Goal: Find specific page/section: Find specific page/section

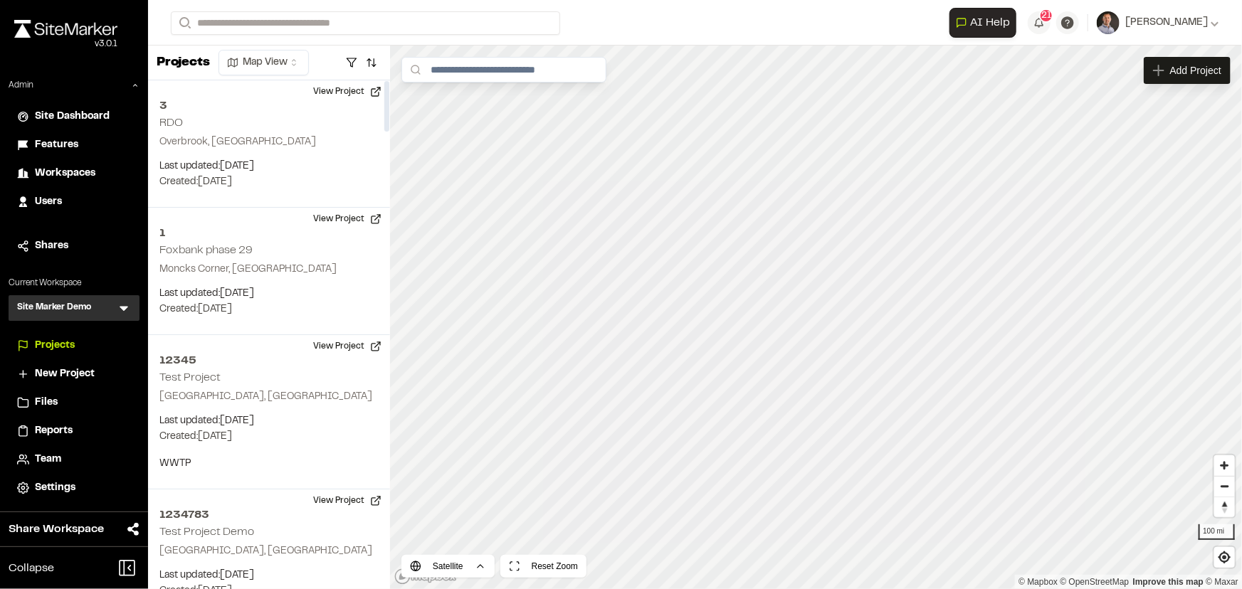
click at [123, 309] on icon at bounding box center [124, 309] width 9 height 5
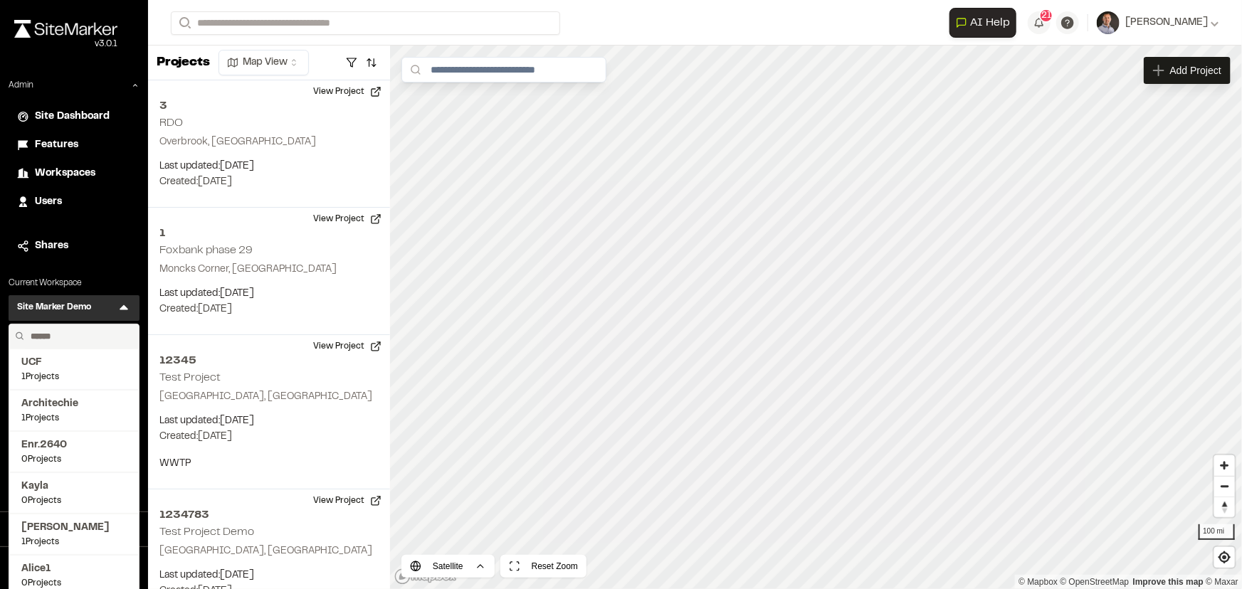
click at [62, 339] on input "text" at bounding box center [79, 336] width 108 height 24
type input "**"
drag, startPoint x: 57, startPoint y: 345, endPoint x: 57, endPoint y: 361, distance: 15.7
click at [57, 361] on span "EXP" at bounding box center [73, 363] width 105 height 16
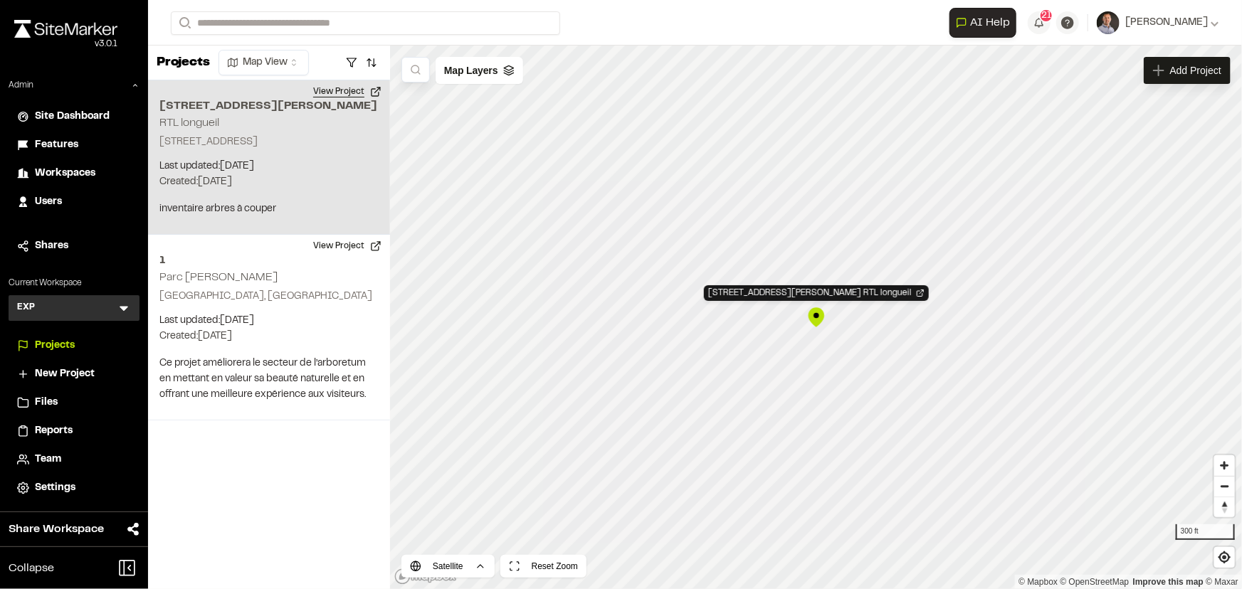
click at [346, 91] on button "View Project" at bounding box center [347, 91] width 85 height 23
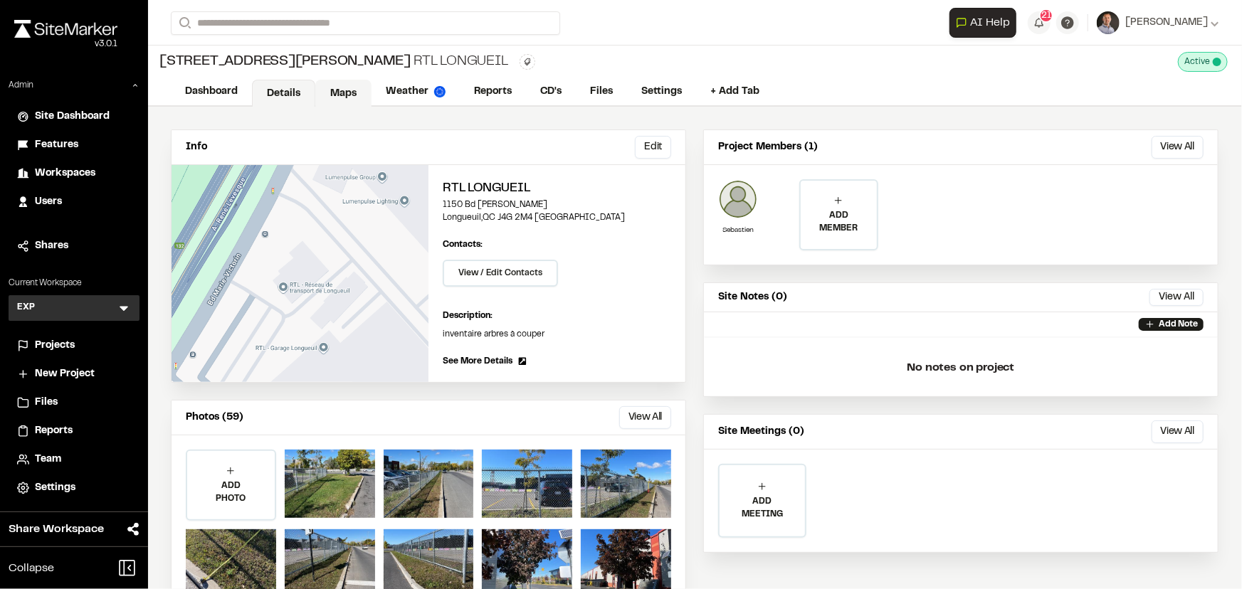
click at [350, 83] on link "Maps" at bounding box center [343, 93] width 56 height 27
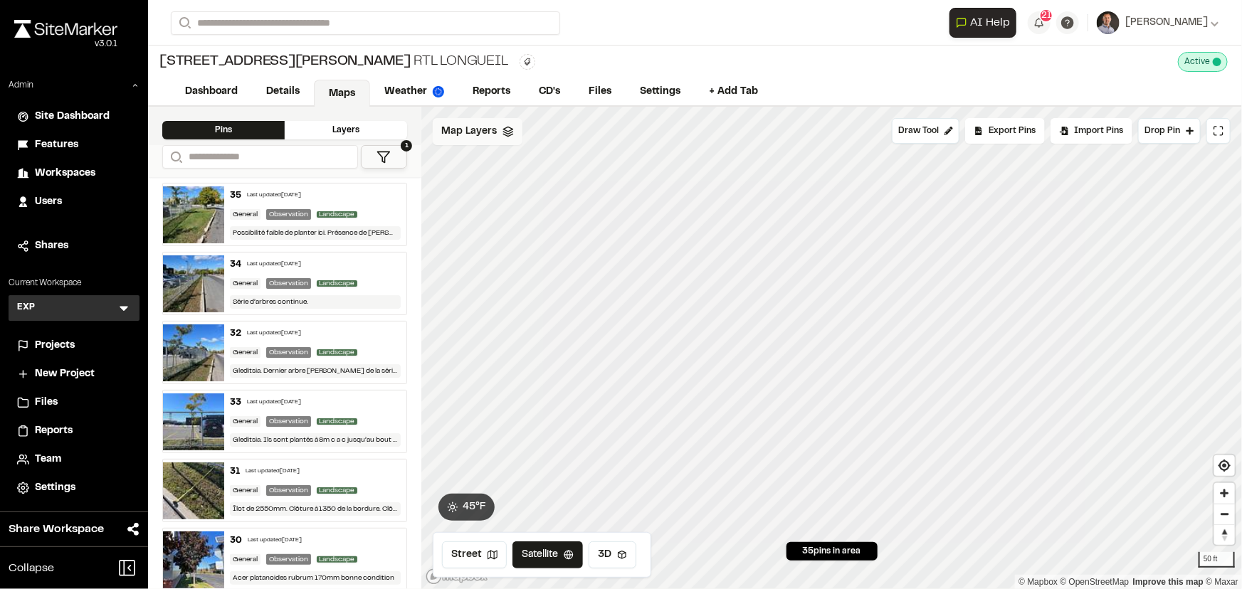
click at [468, 136] on span "Map Layers" at bounding box center [468, 132] width 55 height 16
click at [468, 136] on span "Map Layers" at bounding box center [468, 134] width 55 height 16
click at [297, 96] on link "Details" at bounding box center [283, 93] width 63 height 27
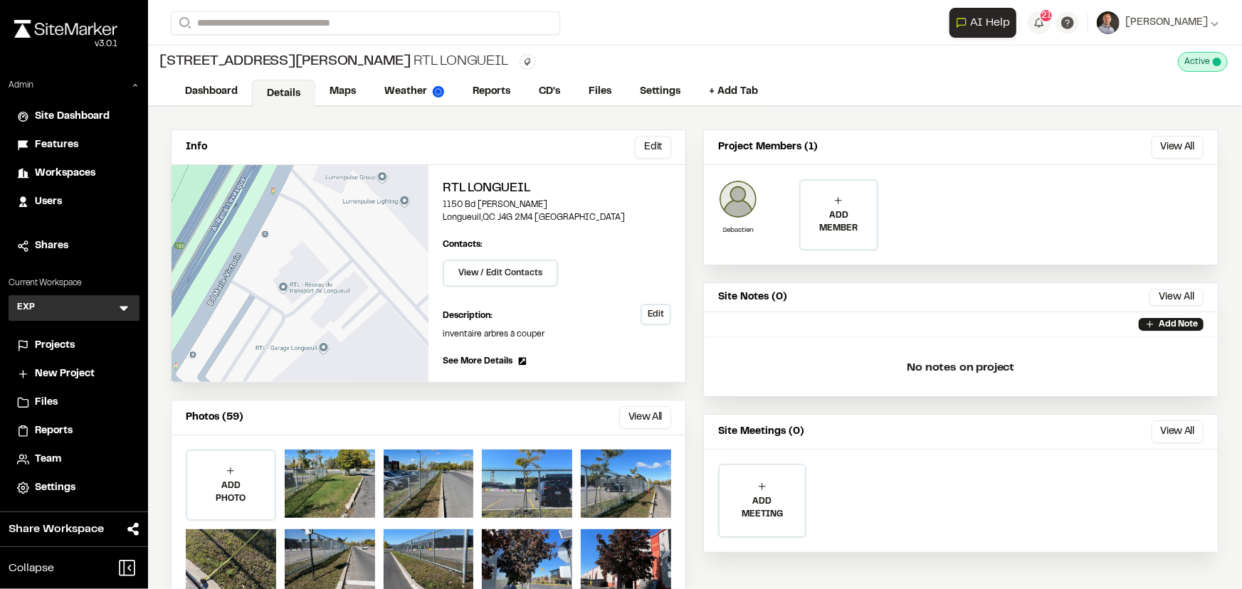
scroll to position [44, 0]
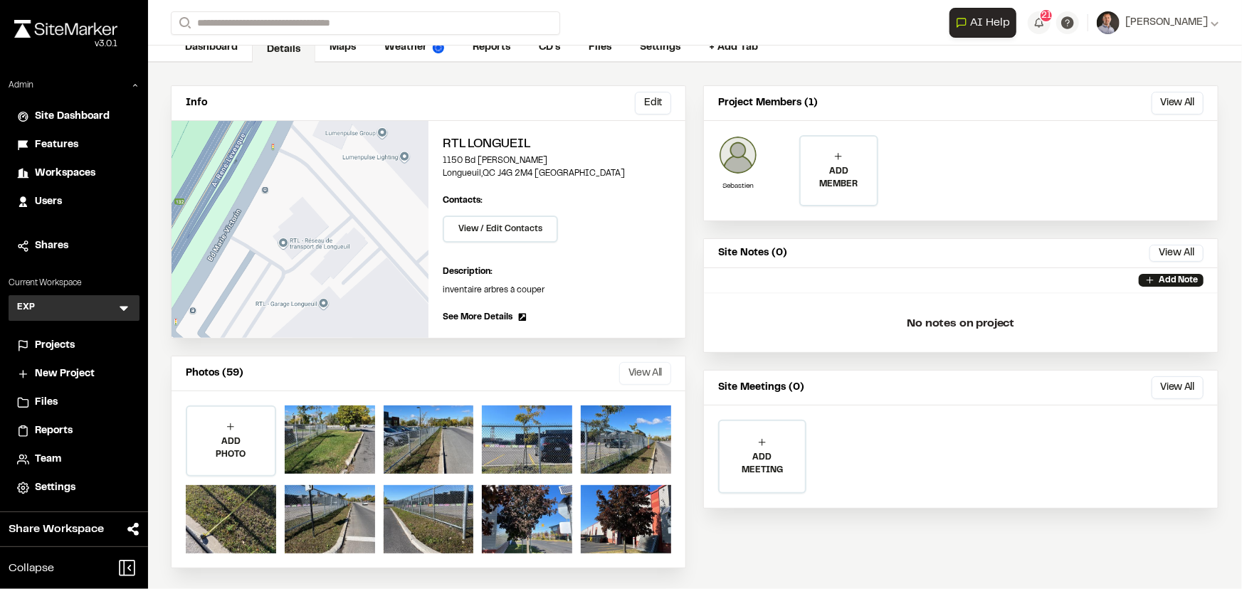
click at [623, 369] on button "View All" at bounding box center [645, 373] width 52 height 23
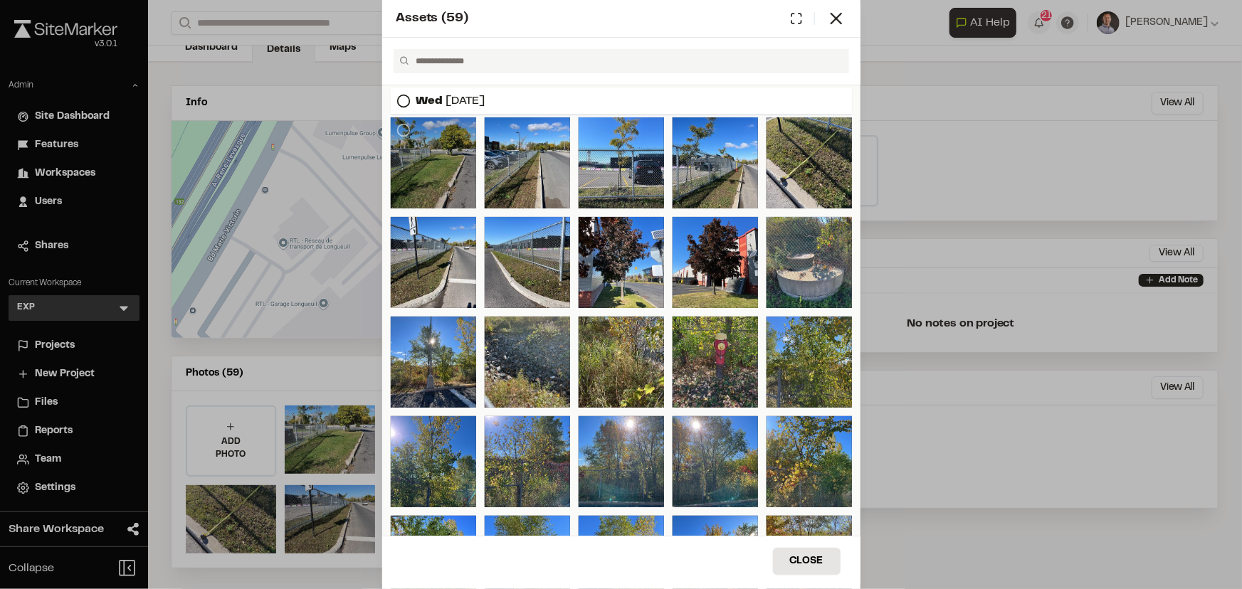
click at [456, 161] on div at bounding box center [433, 162] width 85 height 91
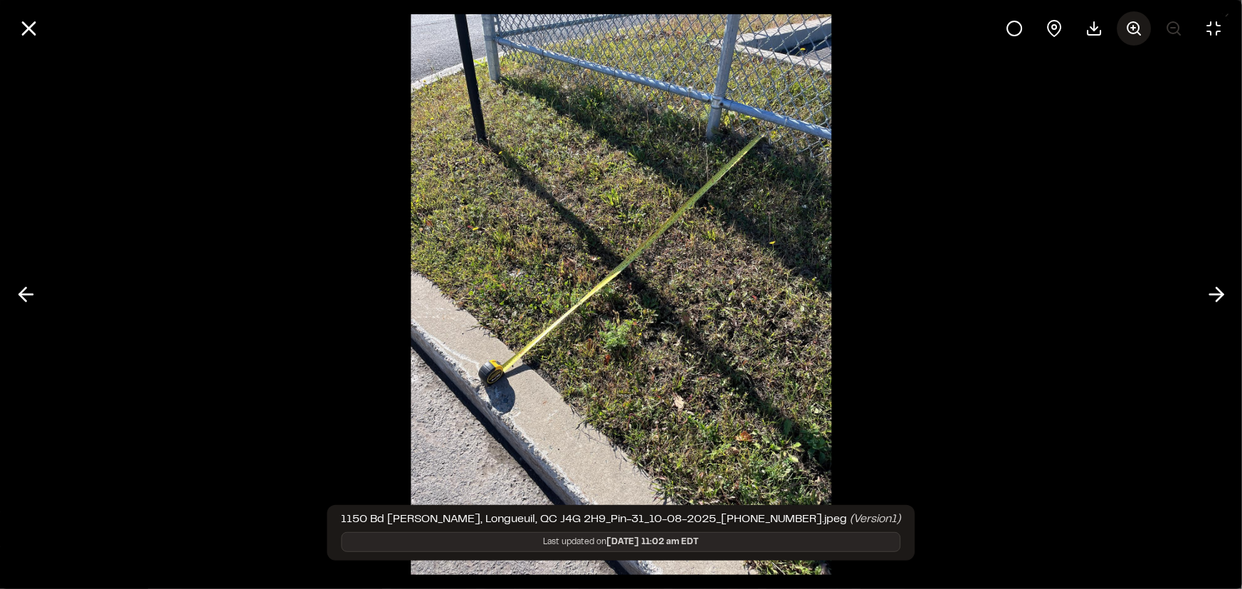
click at [1137, 26] on icon at bounding box center [1133, 28] width 17 height 17
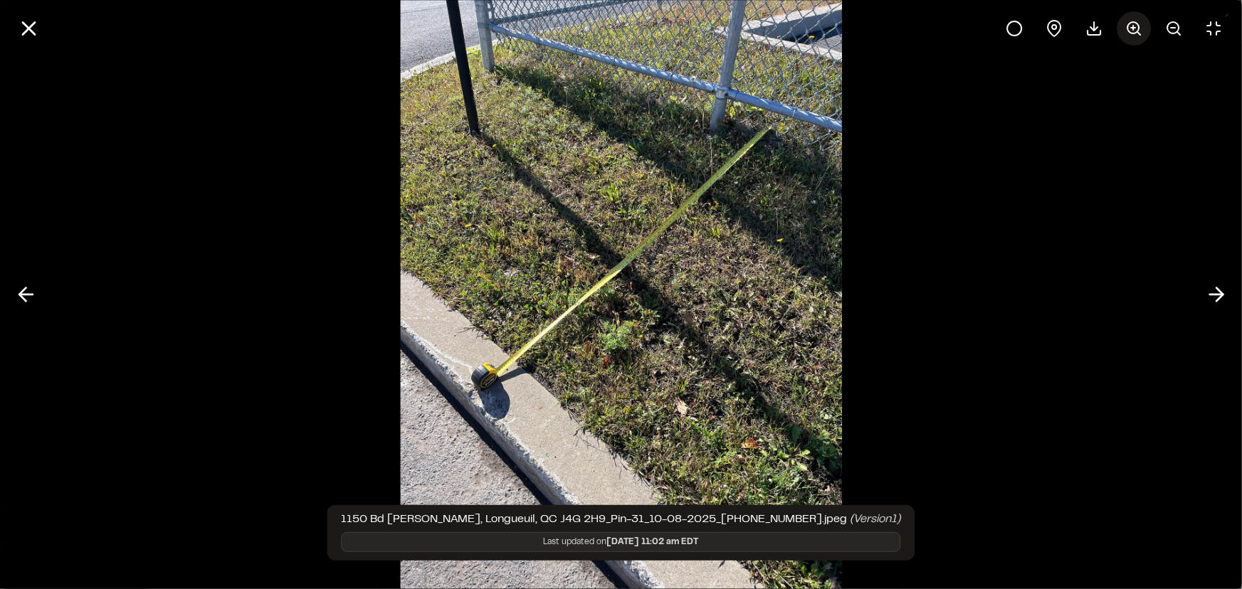
click at [1137, 26] on icon at bounding box center [1133, 28] width 17 height 17
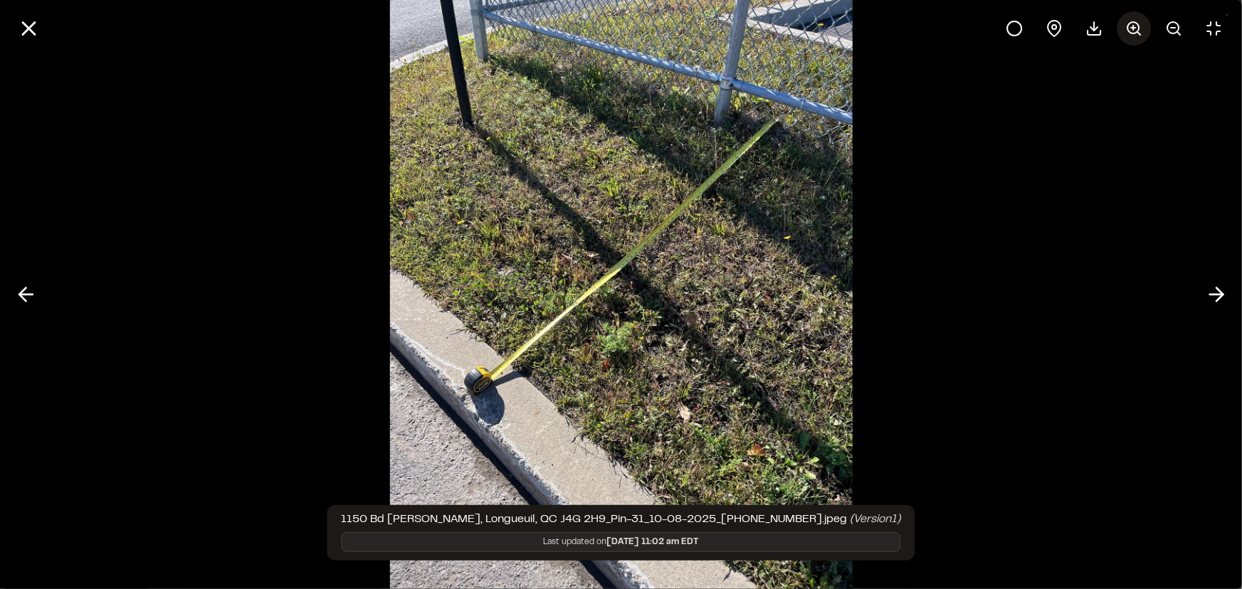
click at [1137, 26] on icon at bounding box center [1133, 28] width 17 height 17
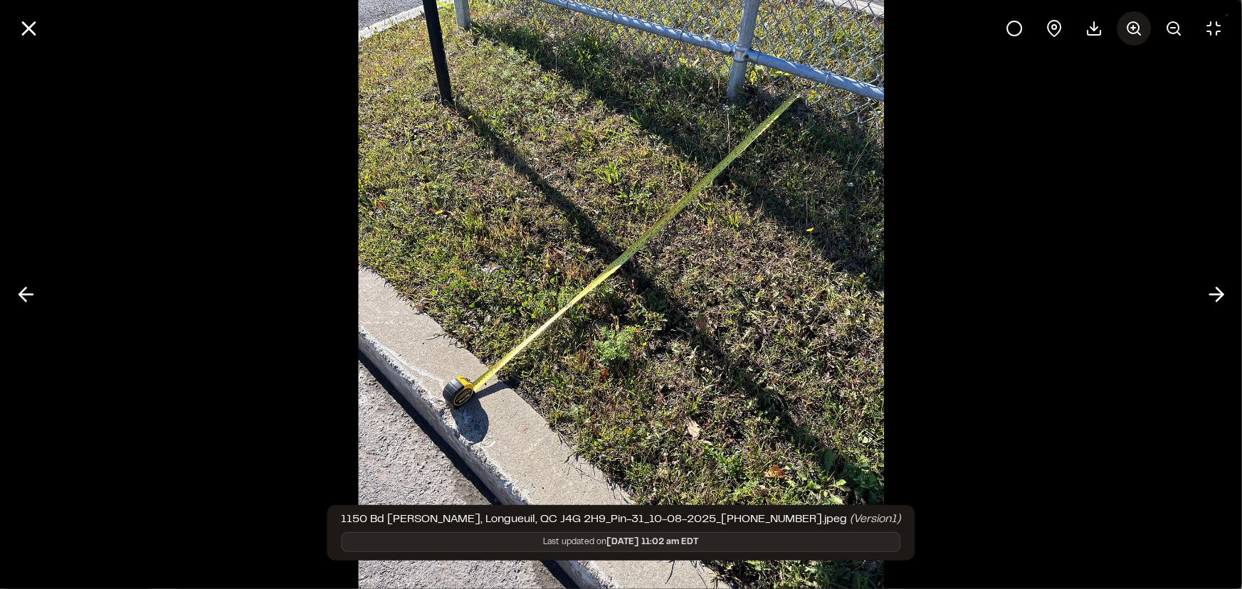
click at [1137, 26] on icon at bounding box center [1133, 28] width 17 height 17
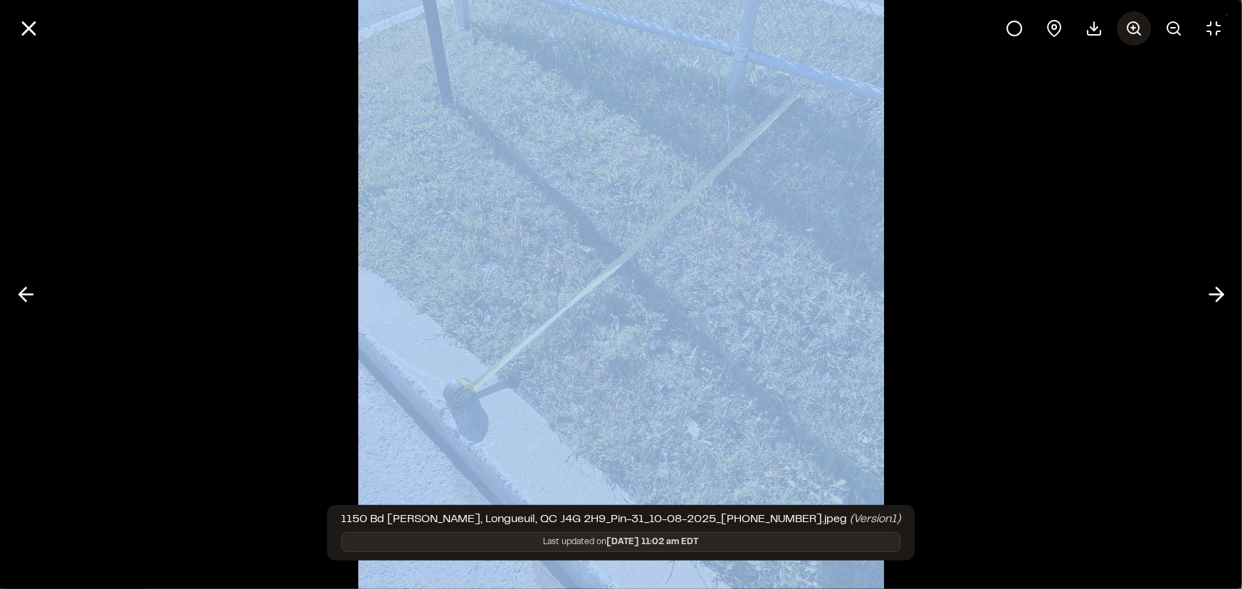
click at [1137, 26] on div at bounding box center [1113, 28] width 233 height 34
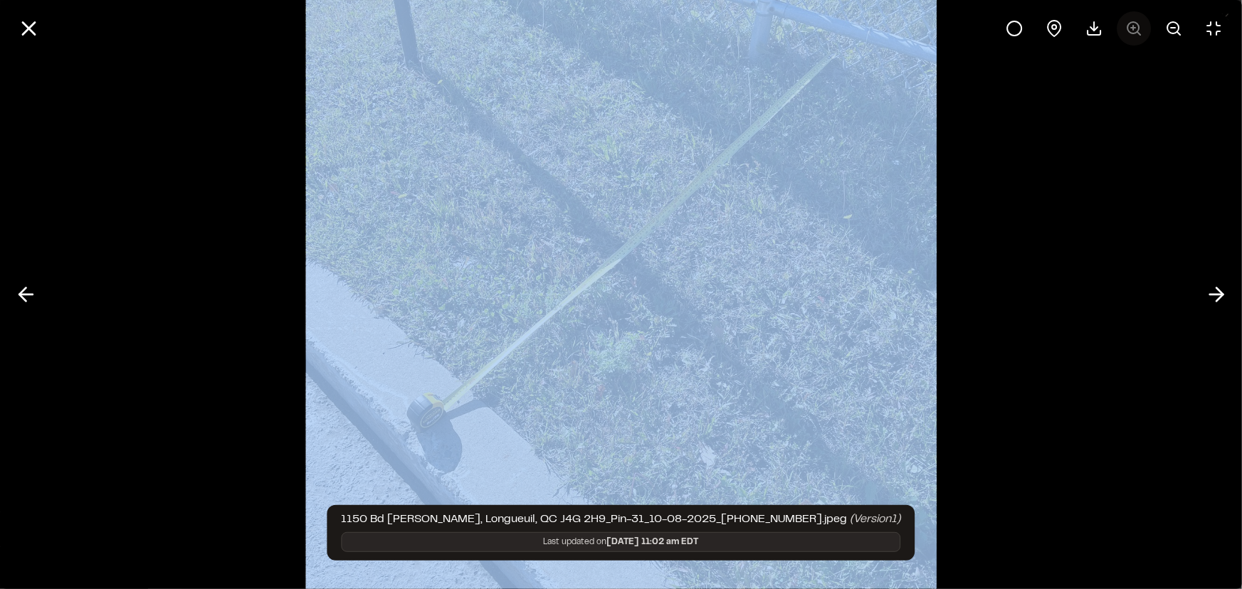
click at [1137, 26] on div at bounding box center [1113, 28] width 233 height 34
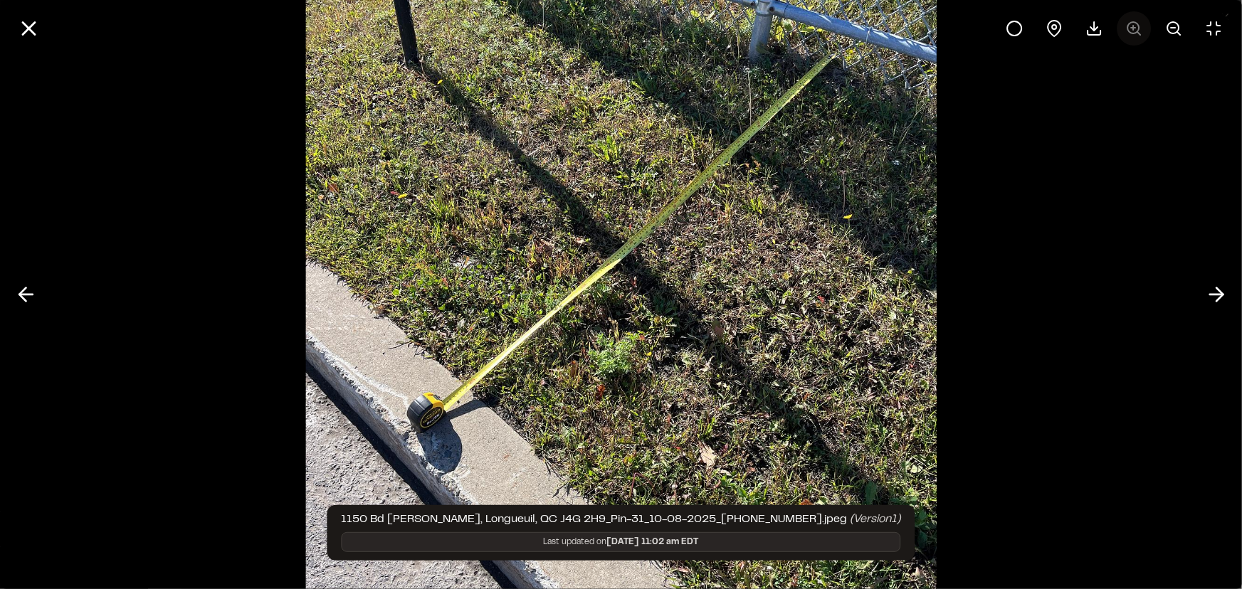
click at [1137, 26] on div at bounding box center [1113, 28] width 233 height 34
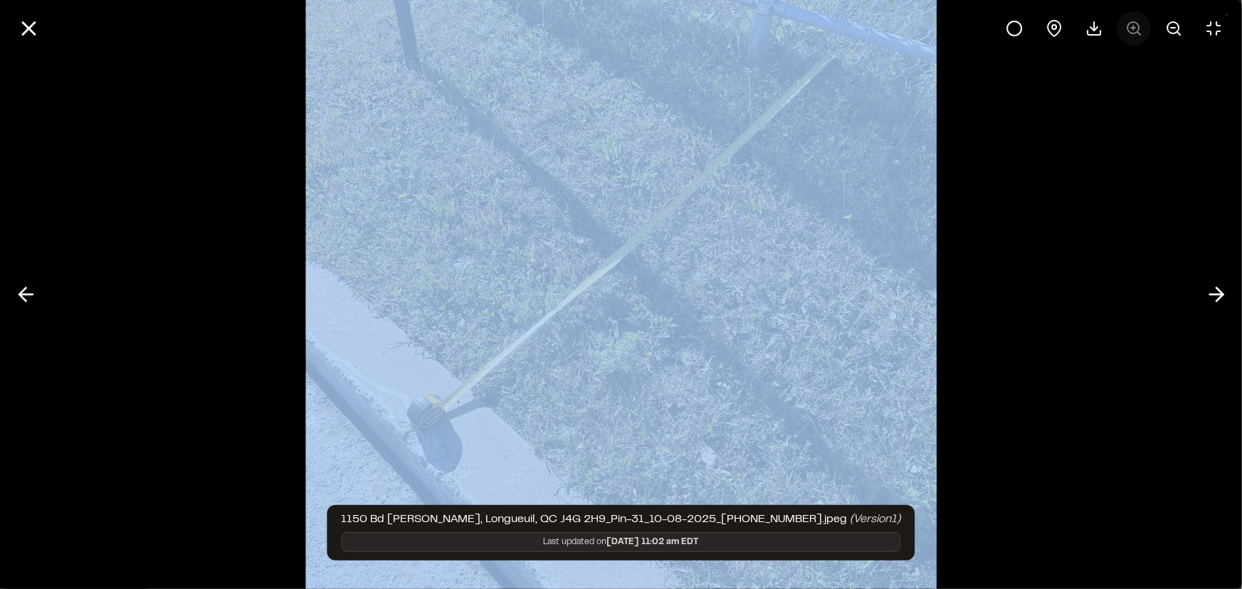
click at [1137, 26] on div at bounding box center [1113, 28] width 233 height 34
click at [1170, 26] on icon at bounding box center [1173, 28] width 17 height 17
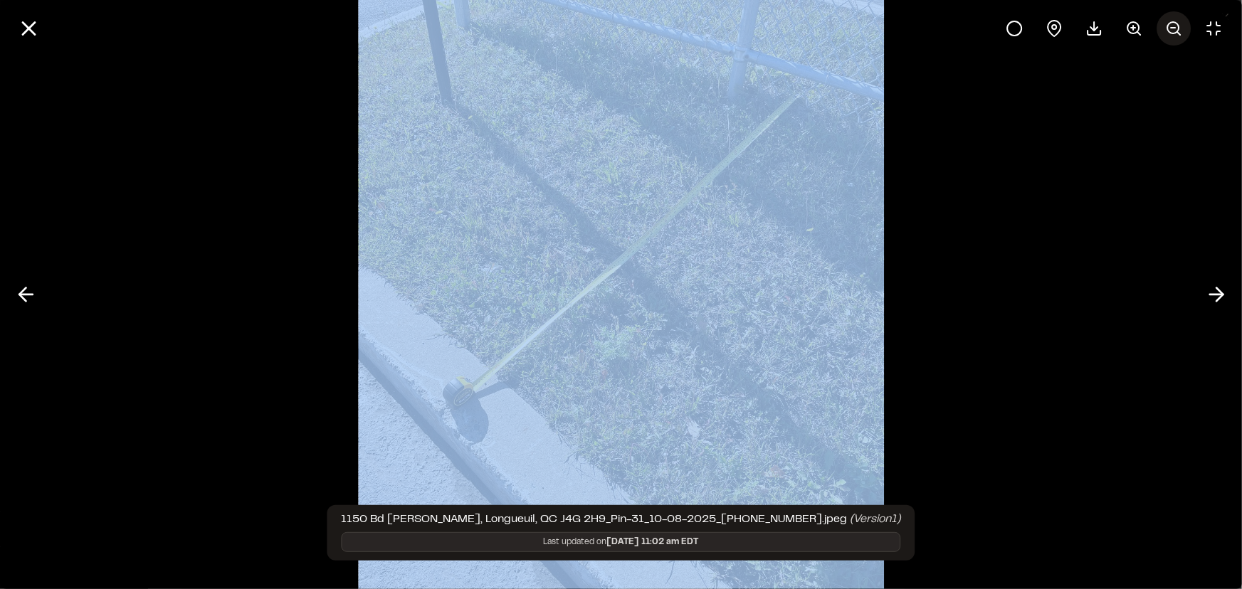
click at [1170, 28] on line at bounding box center [1172, 28] width 4 height 0
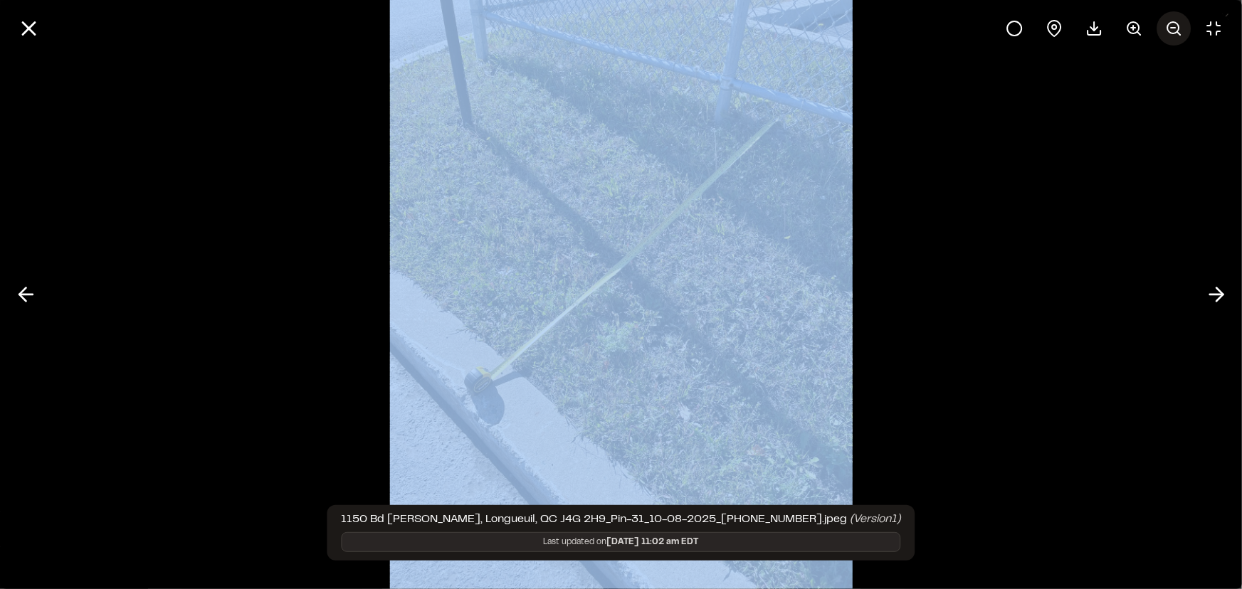
click at [1170, 28] on line at bounding box center [1172, 28] width 4 height 0
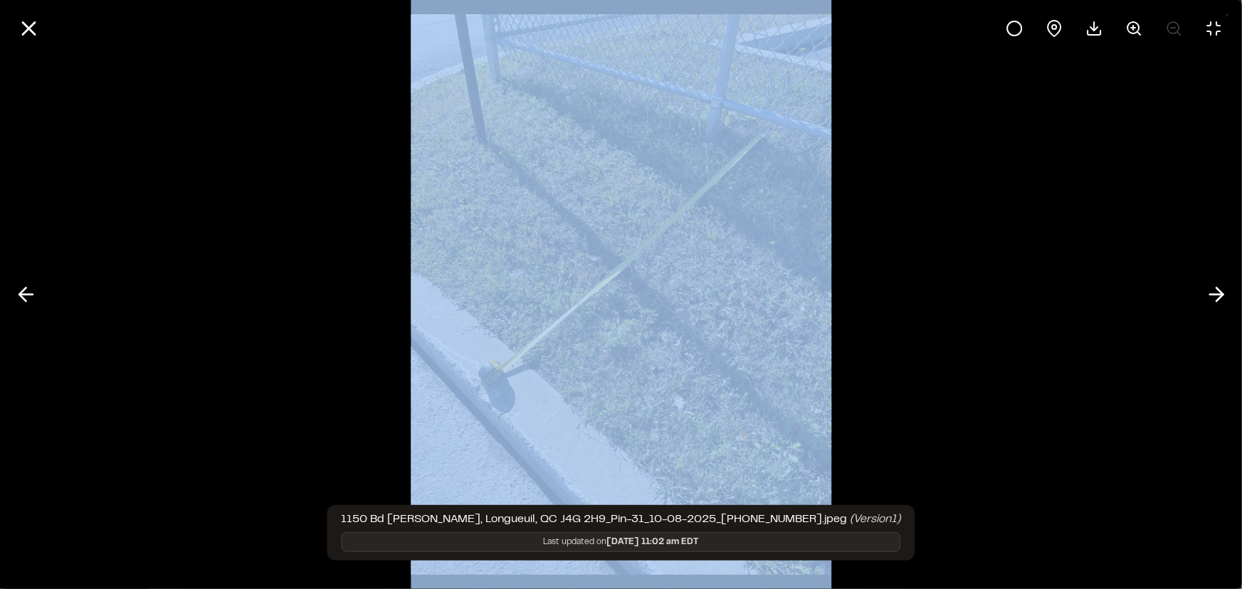
click at [780, 316] on img at bounding box center [621, 294] width 420 height 589
click at [23, 29] on icon at bounding box center [28, 28] width 24 height 24
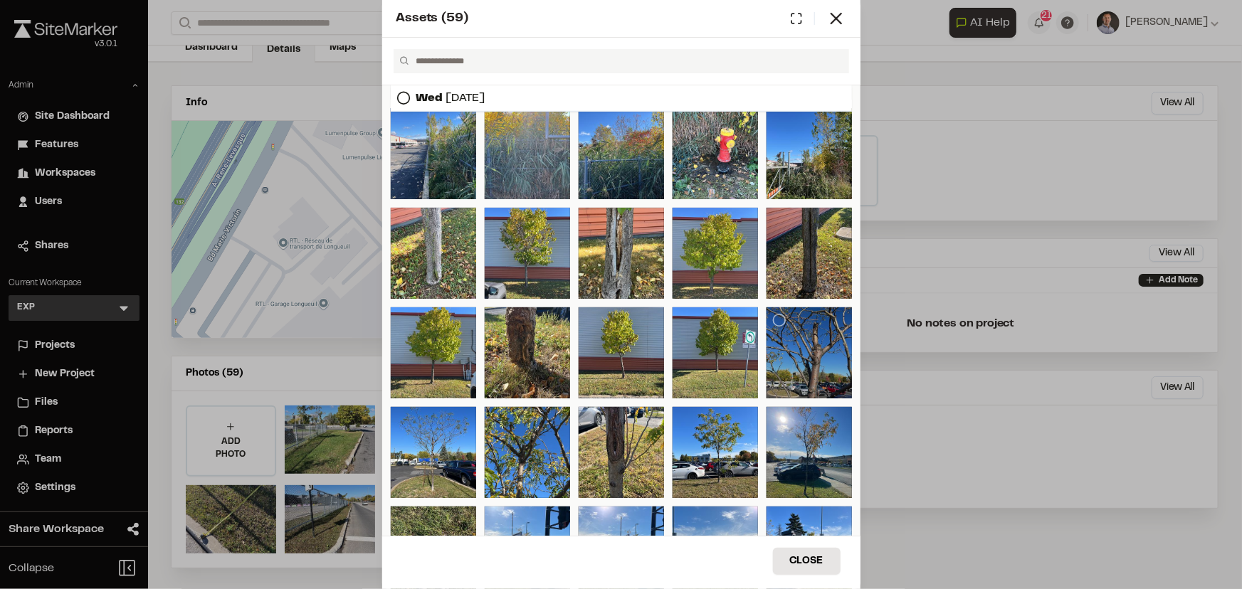
scroll to position [774, 0]
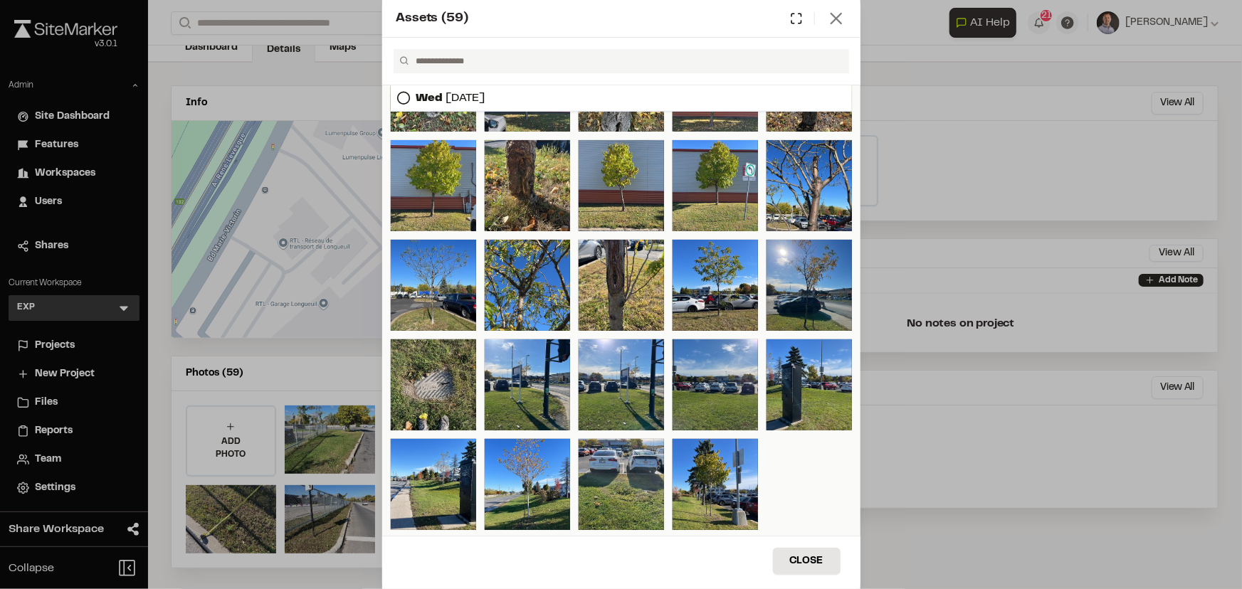
click at [831, 18] on icon at bounding box center [836, 19] width 20 height 20
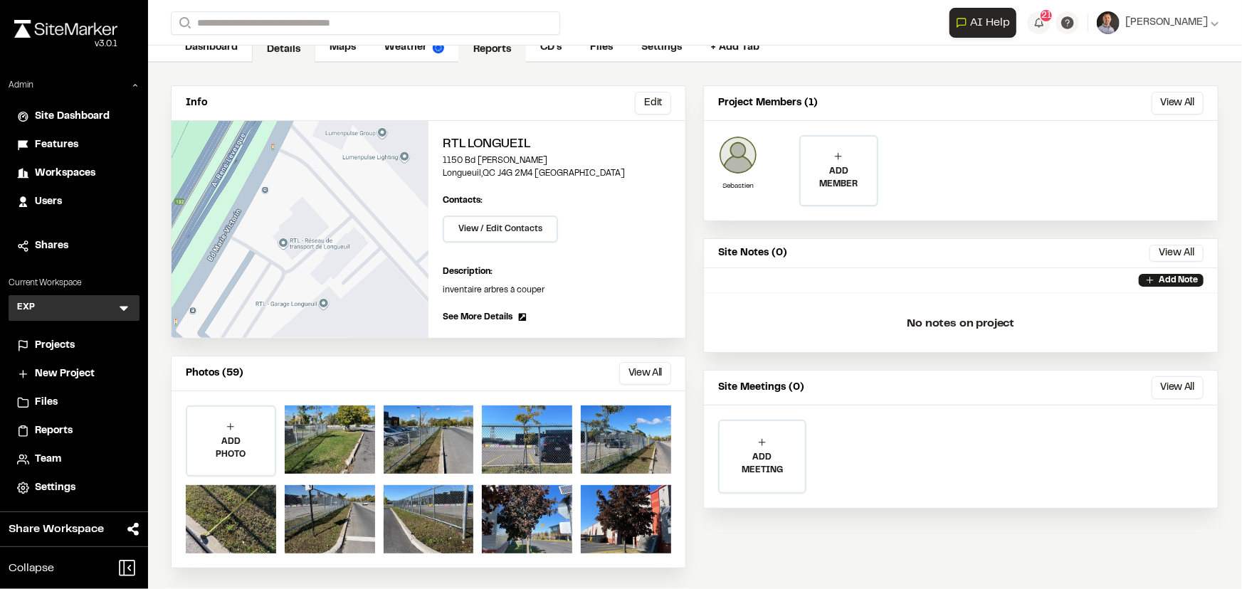
click at [507, 50] on link "Reports" at bounding box center [492, 49] width 68 height 27
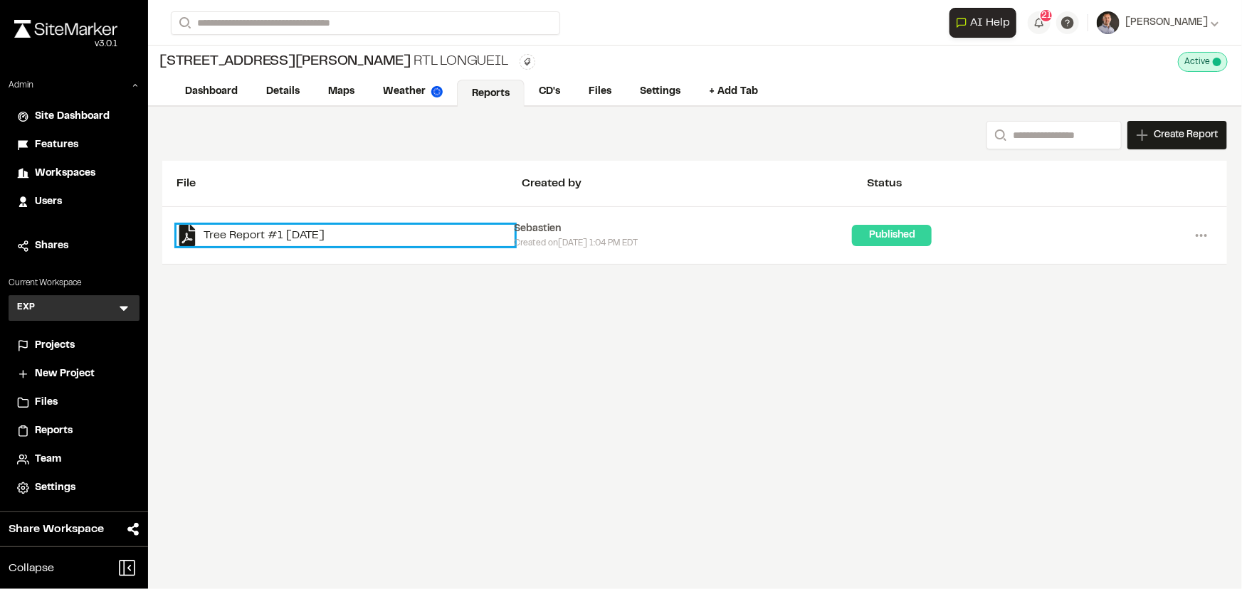
click at [300, 240] on link "Tree Report #1 [DATE]" at bounding box center [345, 235] width 338 height 21
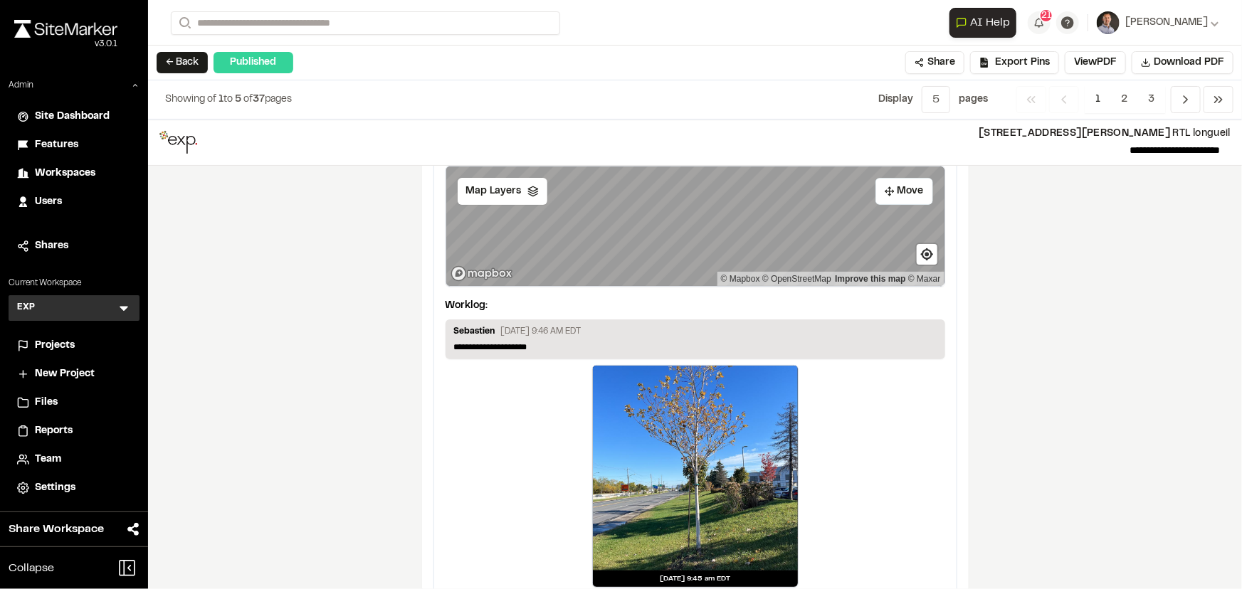
scroll to position [2975, 0]
